Goal: Information Seeking & Learning: Check status

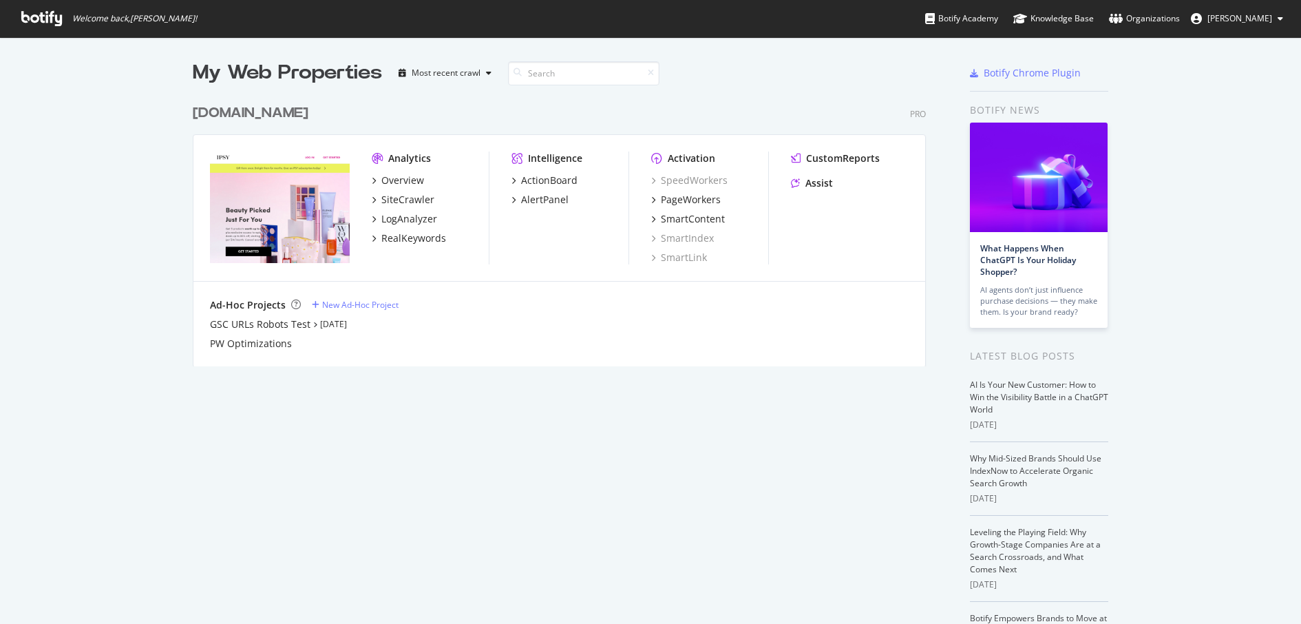
scroll to position [624, 1301]
click at [417, 161] on div "Analytics" at bounding box center [409, 158] width 43 height 14
click at [415, 164] on div "Analytics" at bounding box center [409, 158] width 43 height 14
click at [411, 181] on div "Overview" at bounding box center [402, 180] width 43 height 14
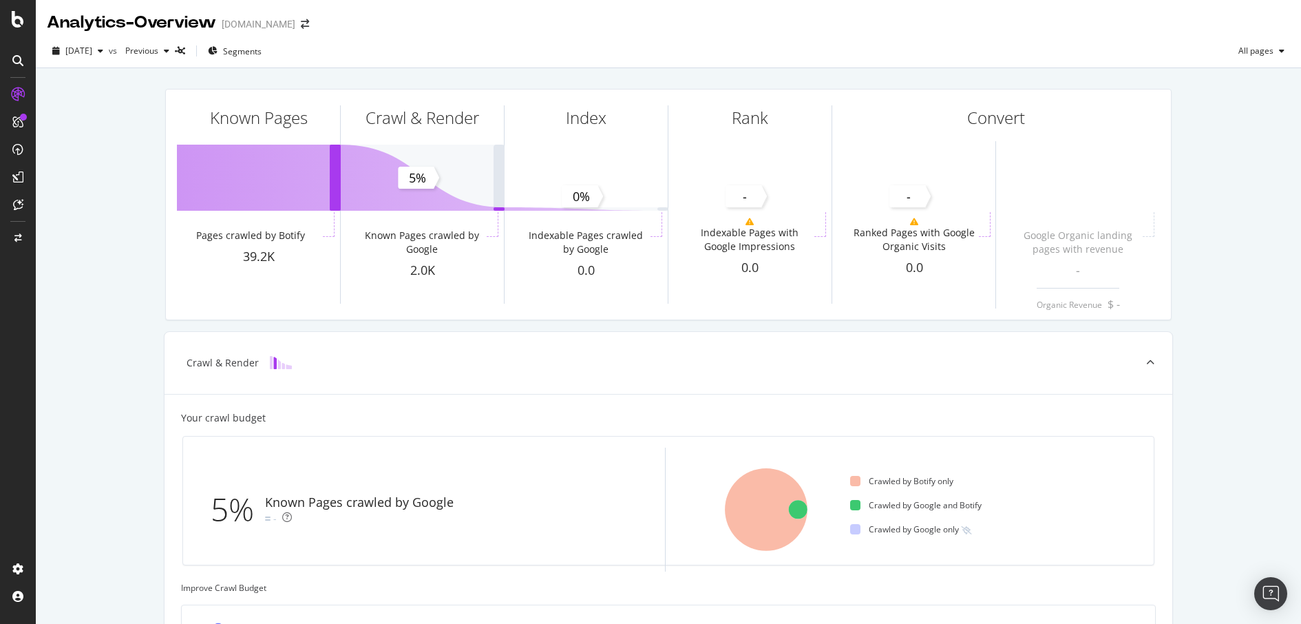
click at [20, 116] on div at bounding box center [23, 117] width 7 height 7
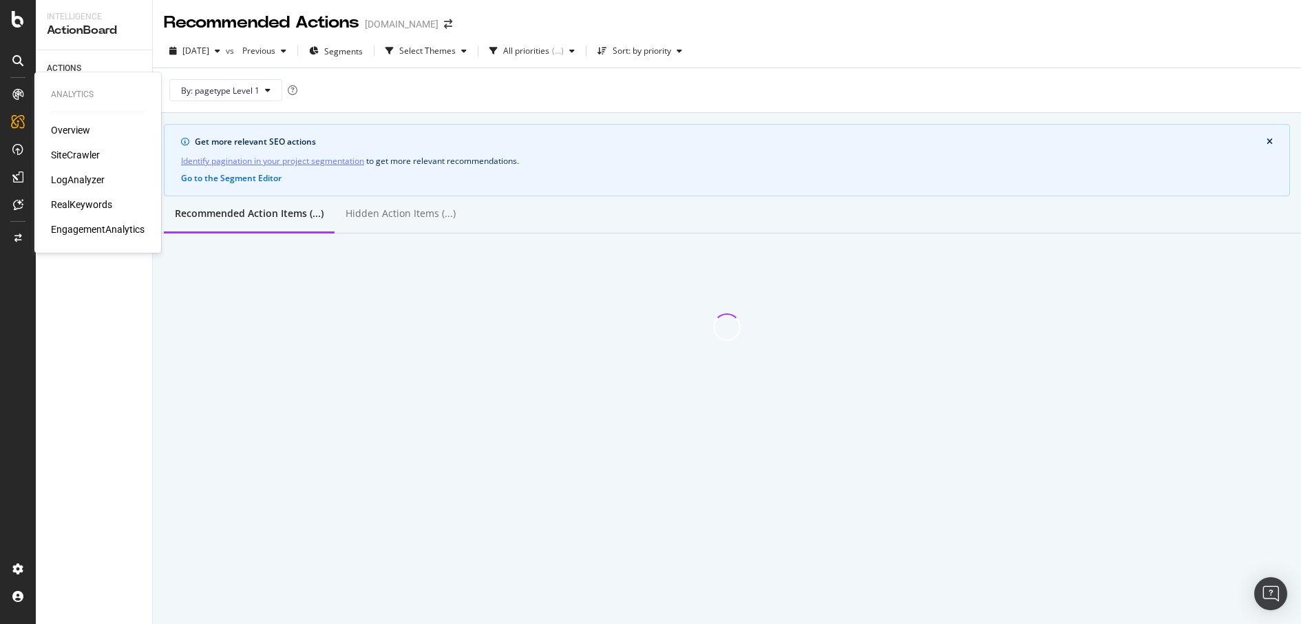
click at [69, 154] on div "SiteCrawler" at bounding box center [75, 155] width 49 height 14
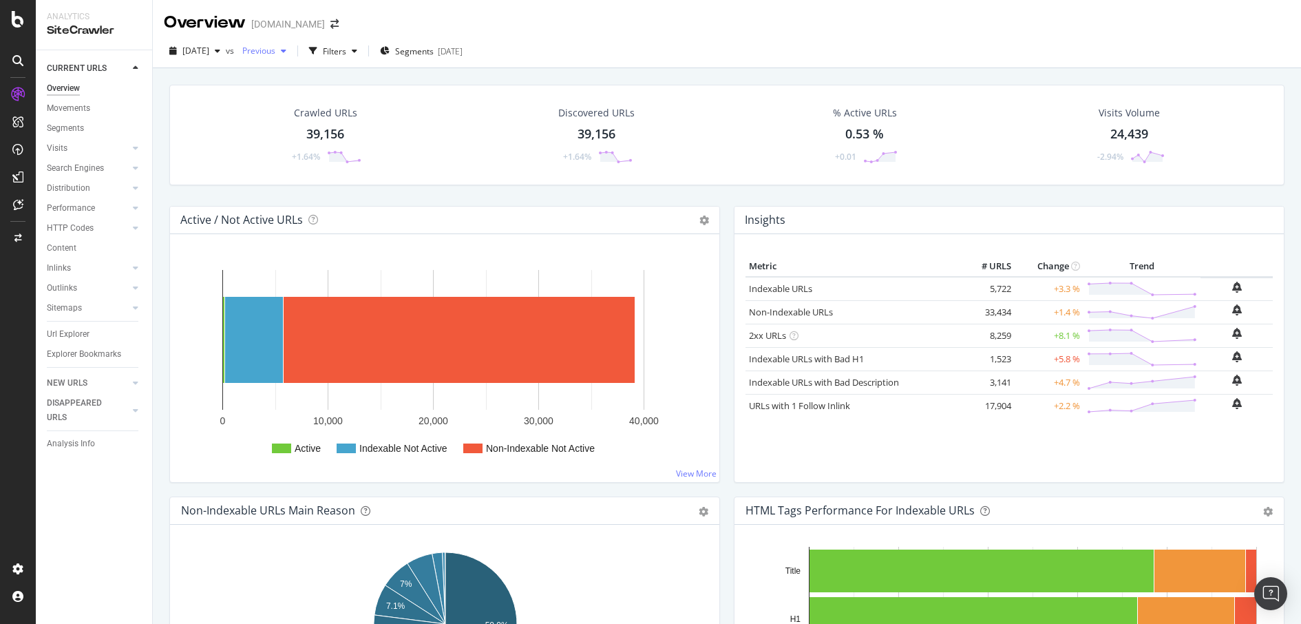
click at [292, 50] on div "button" at bounding box center [283, 51] width 17 height 8
click at [355, 108] on div "42.3K URLs" at bounding box center [369, 107] width 43 height 12
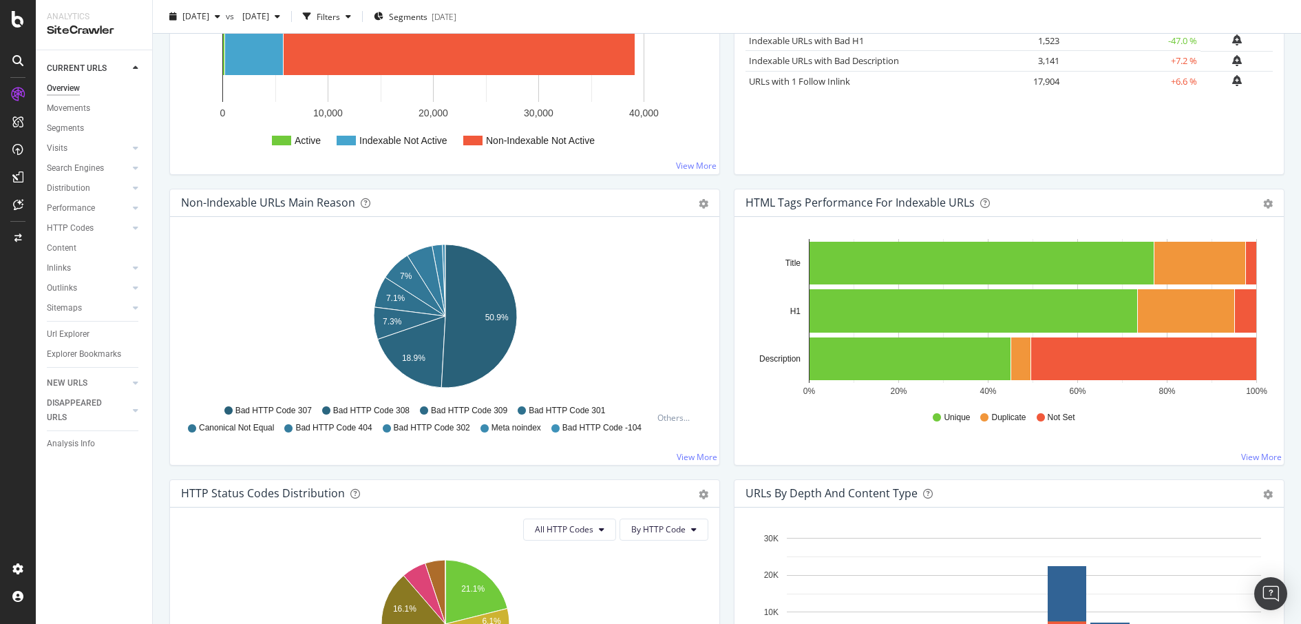
scroll to position [310, 0]
